Goal: Find specific page/section: Find specific page/section

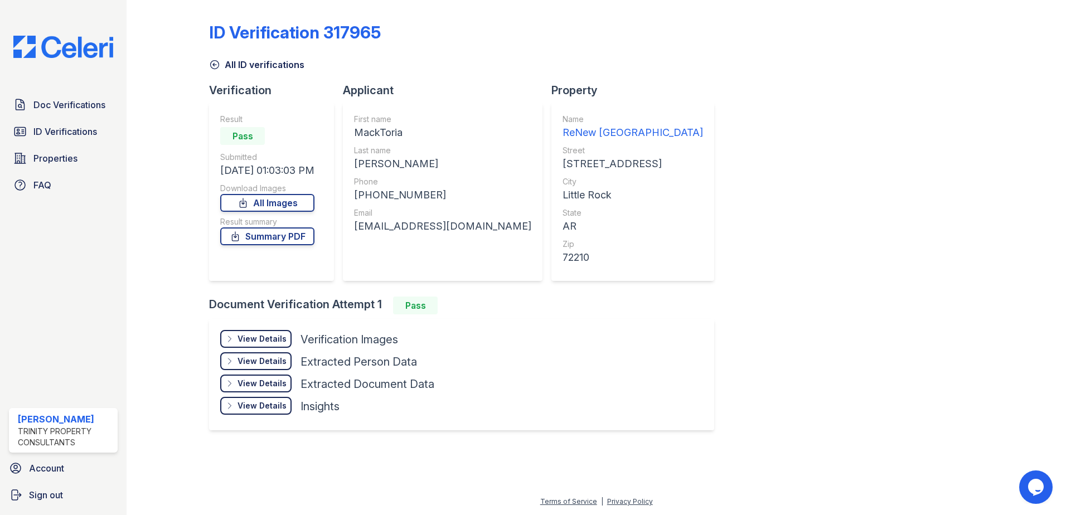
click at [55, 120] on div "Doc Verifications ID Verifications Properties FAQ" at bounding box center [63, 145] width 118 height 103
click at [54, 126] on span "ID Verifications" at bounding box center [65, 131] width 64 height 13
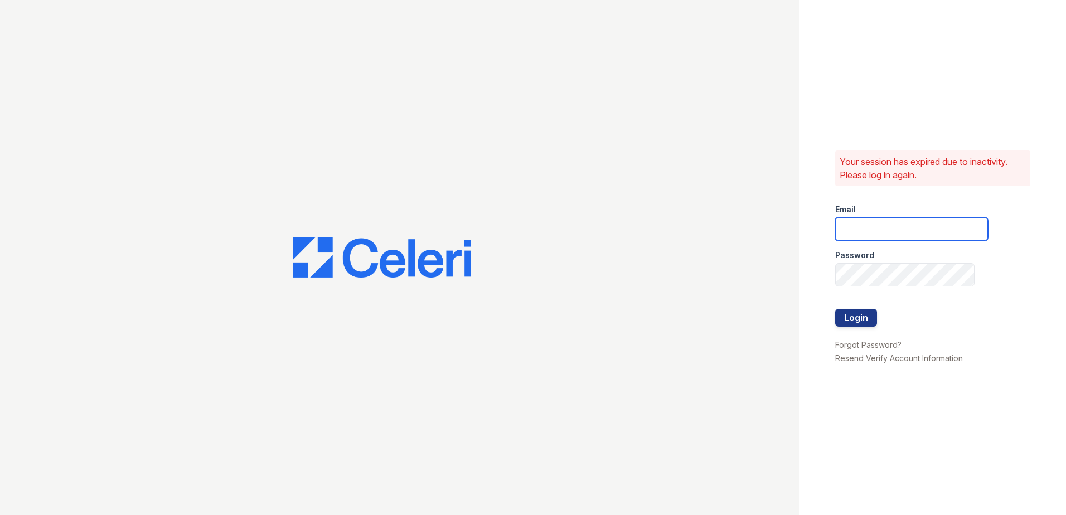
type input "[EMAIL_ADDRESS][DOMAIN_NAME]"
click at [866, 315] on button "Login" at bounding box center [857, 318] width 42 height 18
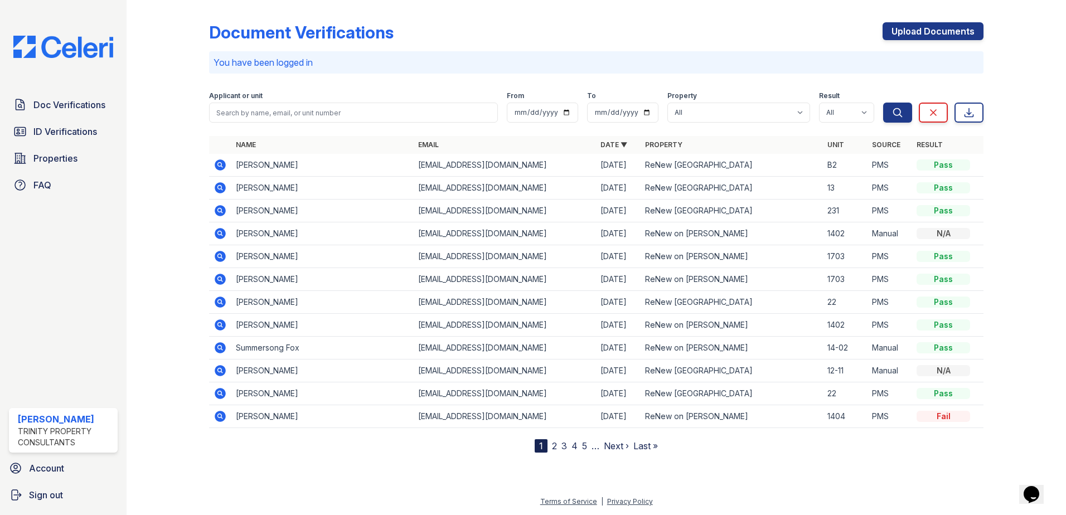
click at [392, 102] on div "Applicant or unit" at bounding box center [353, 96] width 289 height 11
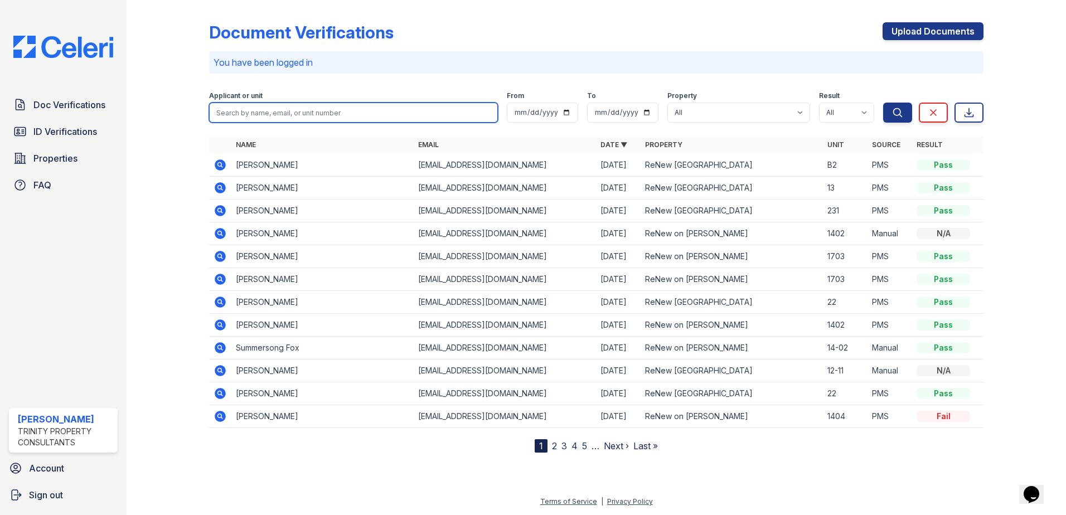
click at [384, 111] on input "search" at bounding box center [353, 113] width 289 height 20
type input "jackson"
click at [884, 103] on button "Search" at bounding box center [898, 113] width 29 height 20
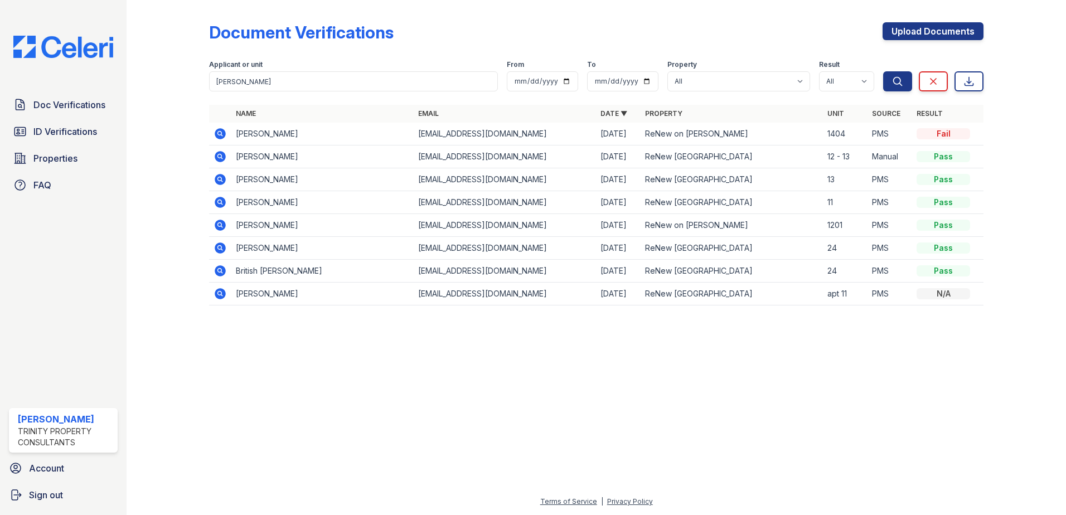
click at [221, 182] on icon at bounding box center [220, 179] width 11 height 11
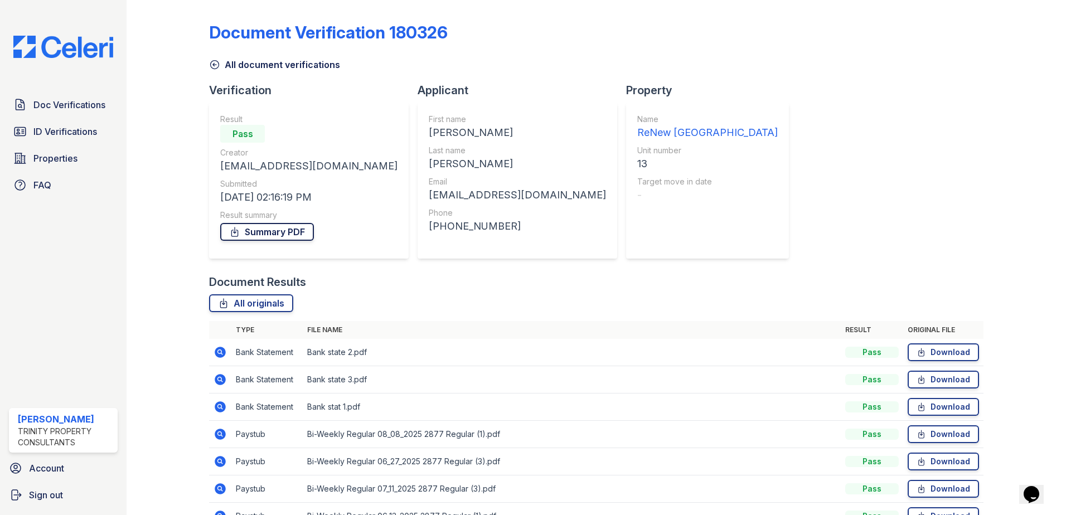
click at [260, 233] on link "Summary PDF" at bounding box center [267, 232] width 94 height 18
